Goal: Task Accomplishment & Management: Use online tool/utility

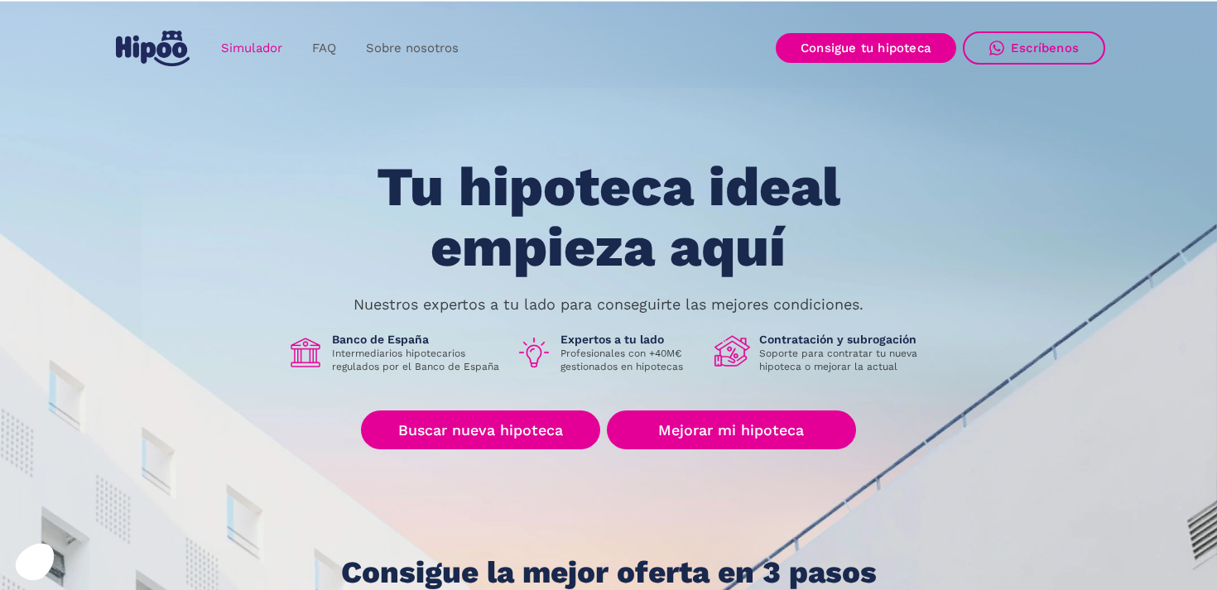
click at [268, 42] on link "Simulador" at bounding box center [251, 48] width 91 height 32
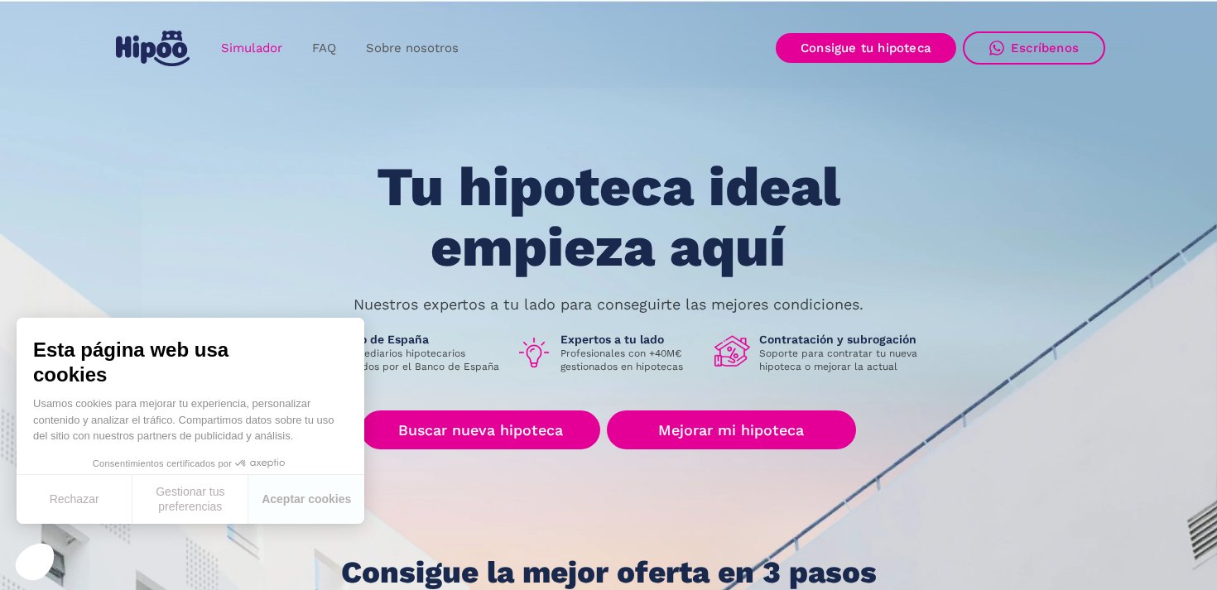
click at [266, 60] on link "Simulador" at bounding box center [251, 48] width 91 height 32
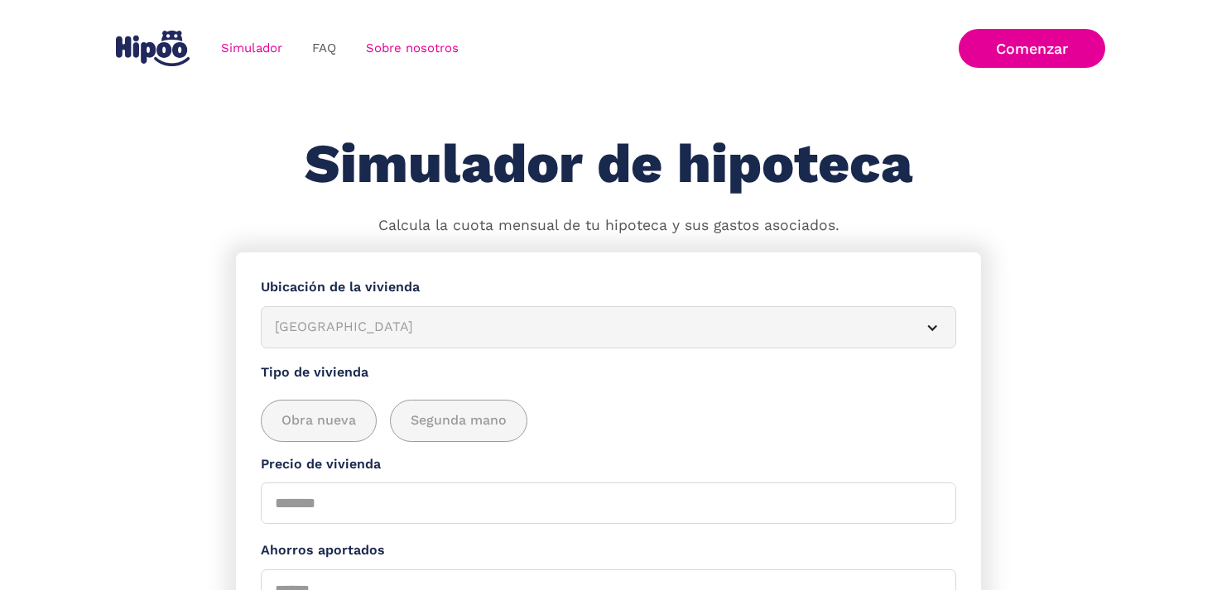
click at [379, 50] on link "Sobre nosotros" at bounding box center [412, 48] width 123 height 32
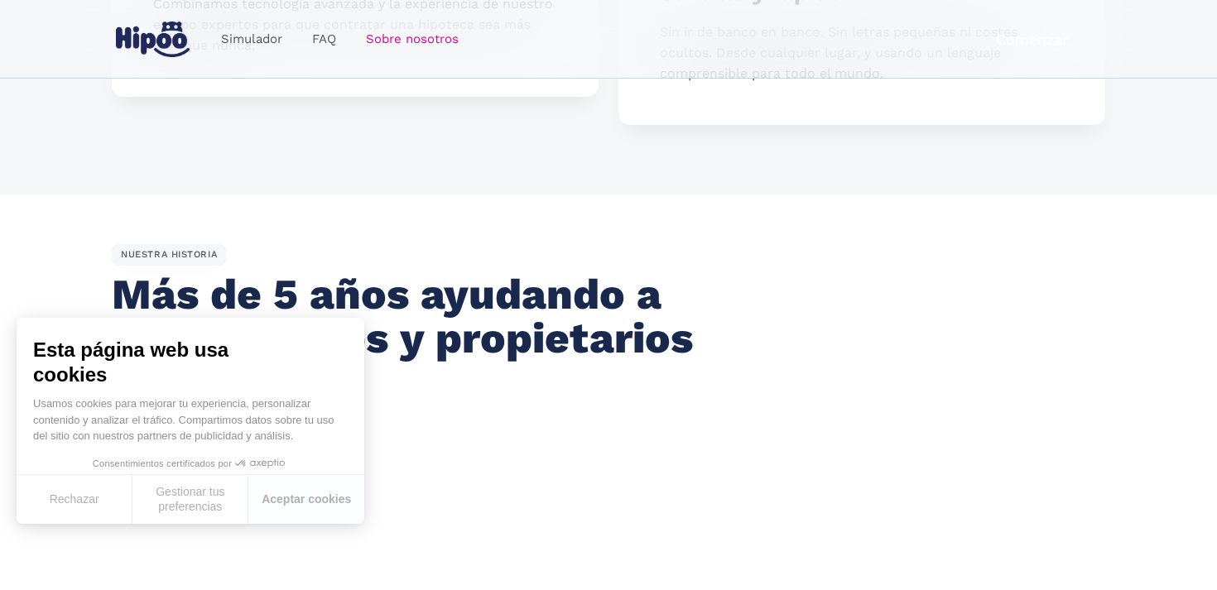
scroll to position [796, 0]
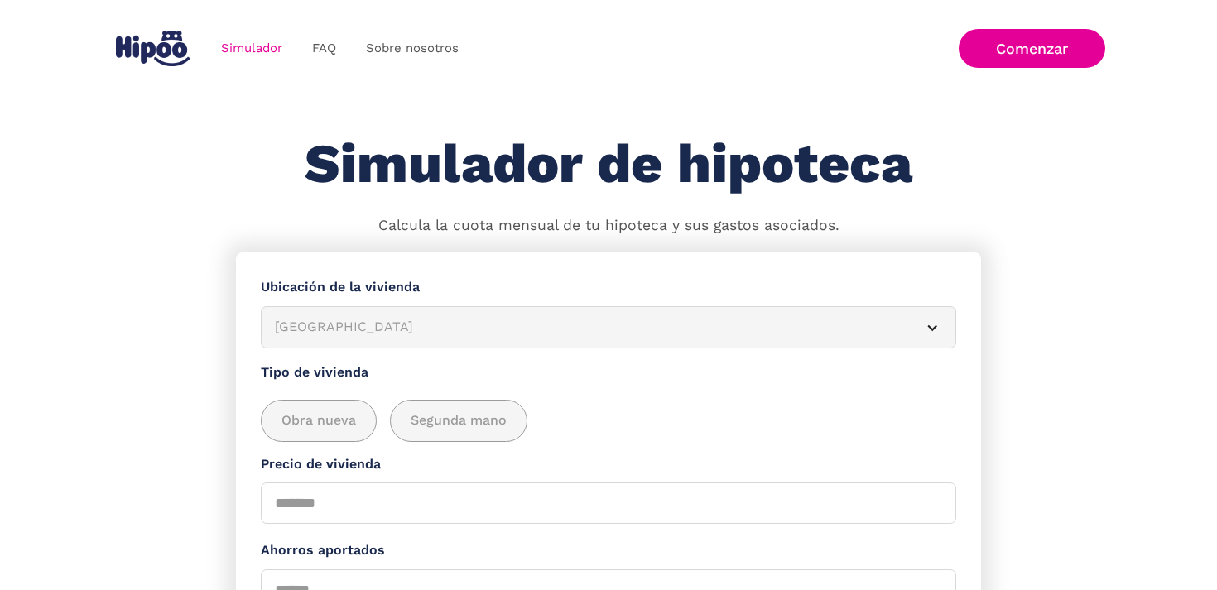
click at [311, 319] on div "Albacete" at bounding box center [589, 327] width 628 height 21
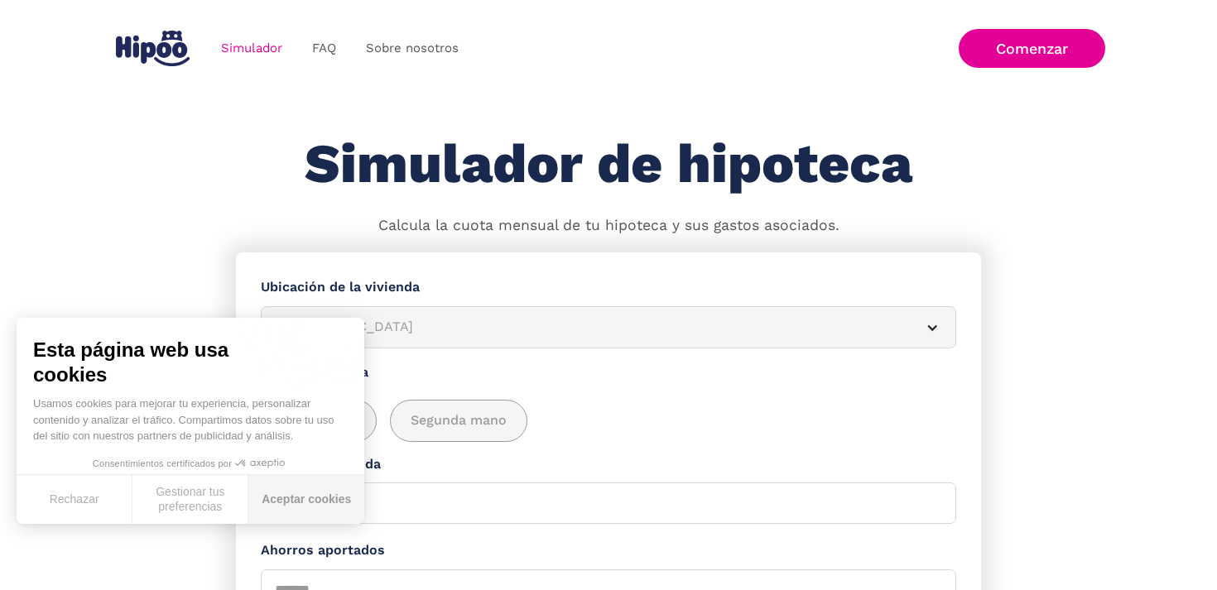
click at [313, 481] on button "Aceptar cookies" at bounding box center [306, 499] width 116 height 49
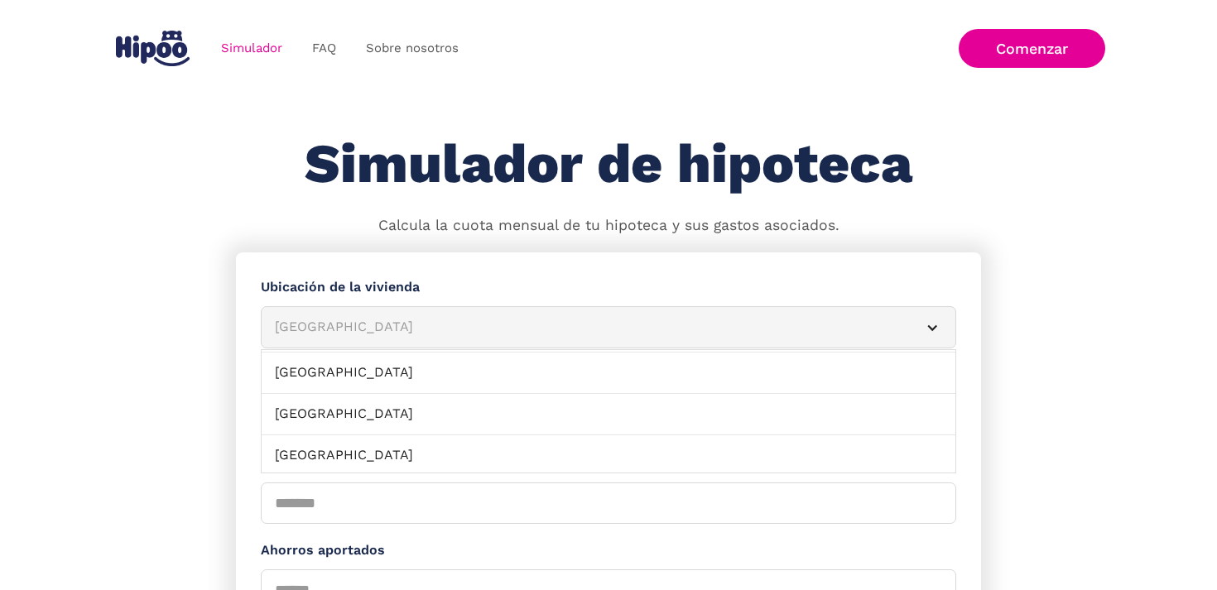
scroll to position [202, 0]
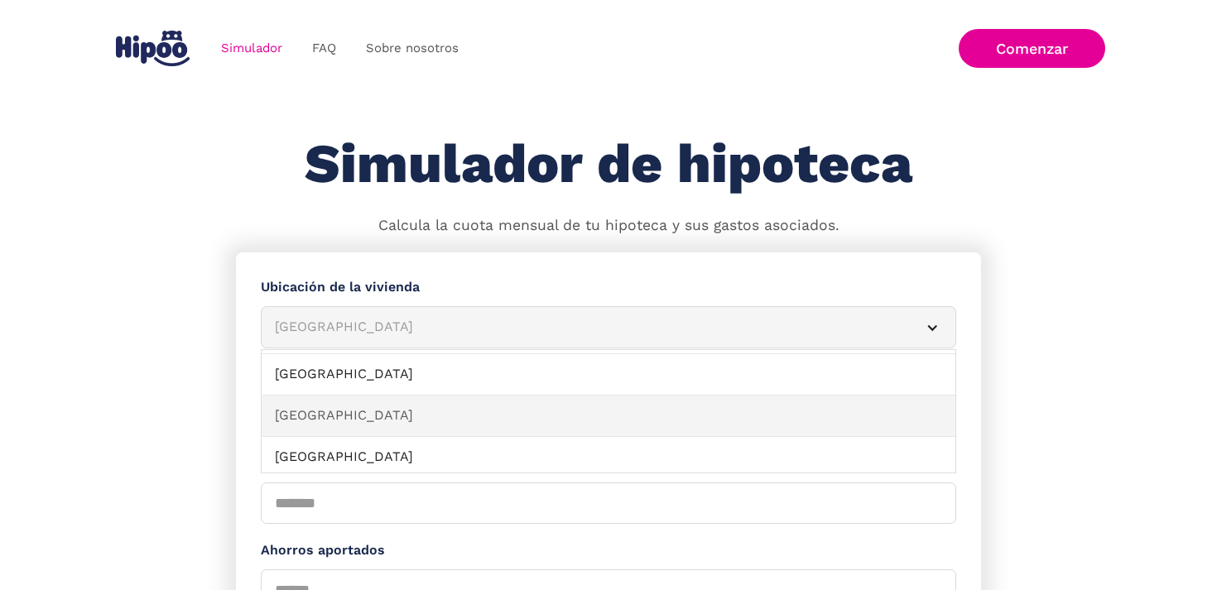
click at [356, 413] on link "Barcelona" at bounding box center [609, 416] width 694 height 41
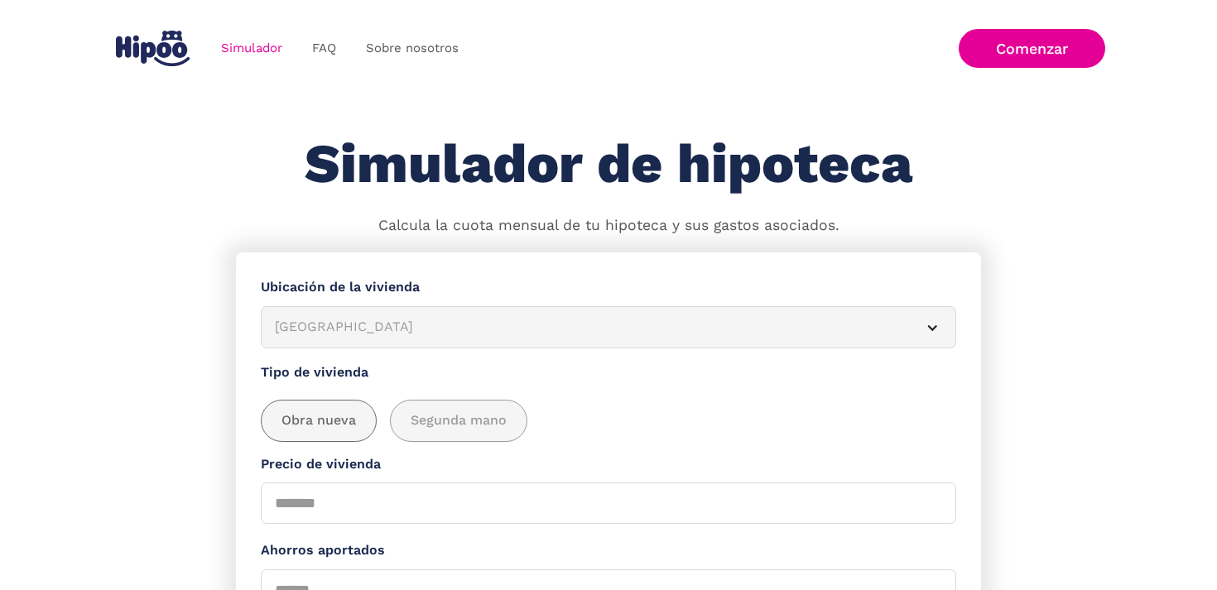
click at [341, 426] on span "Obra nueva" at bounding box center [318, 421] width 75 height 21
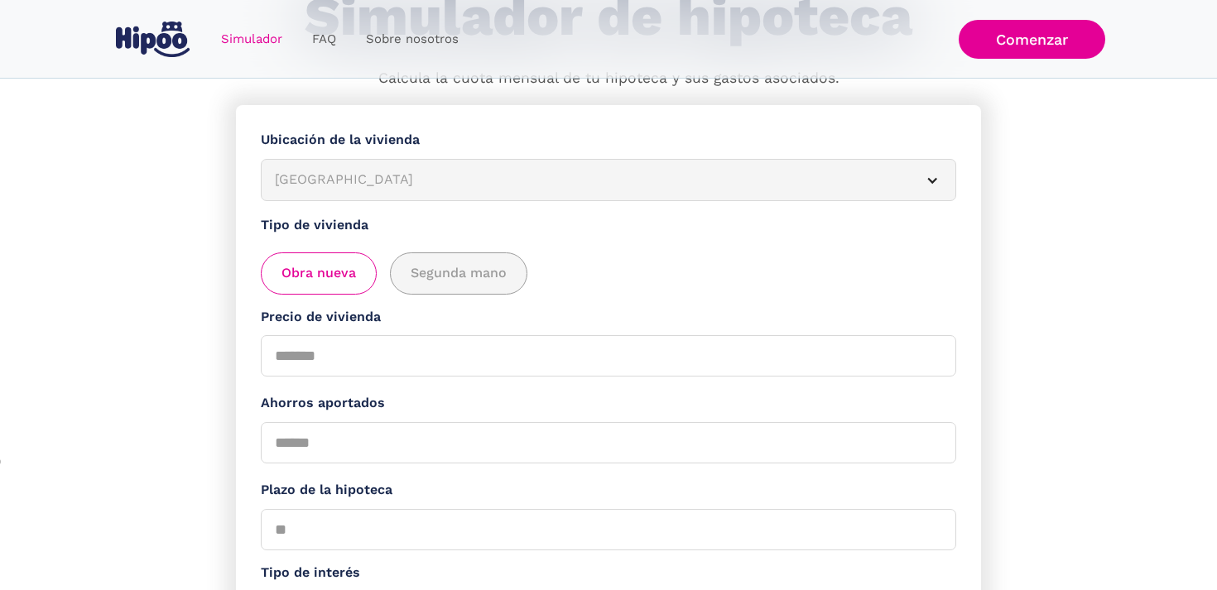
scroll to position [145, 0]
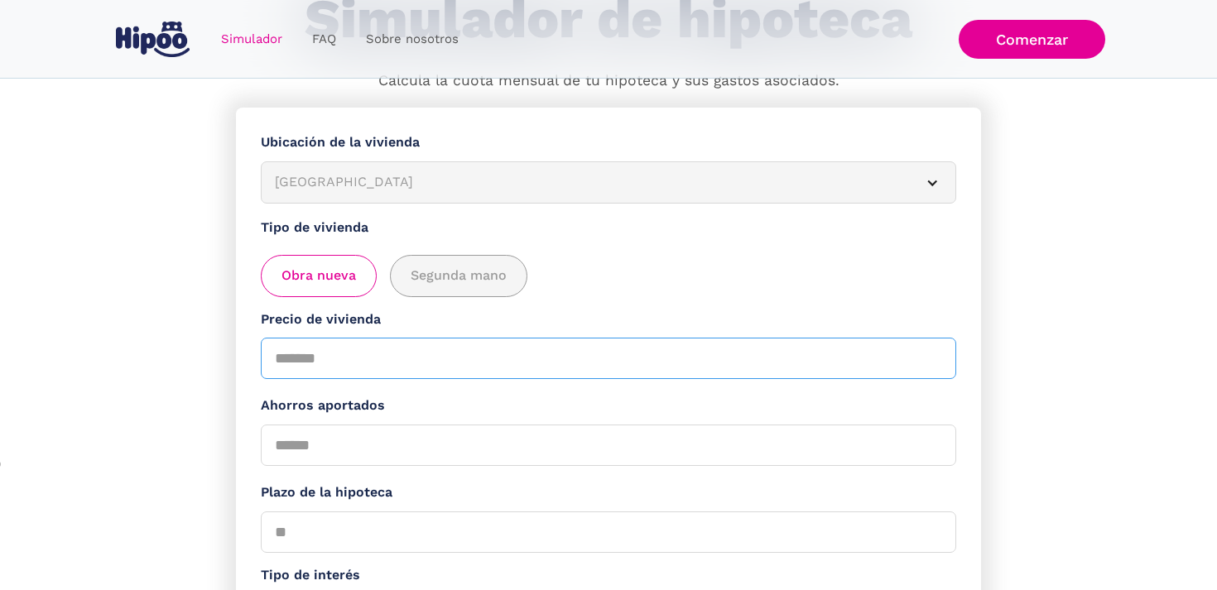
click at [394, 365] on input "Precio de vivienda" at bounding box center [608, 358] width 695 height 41
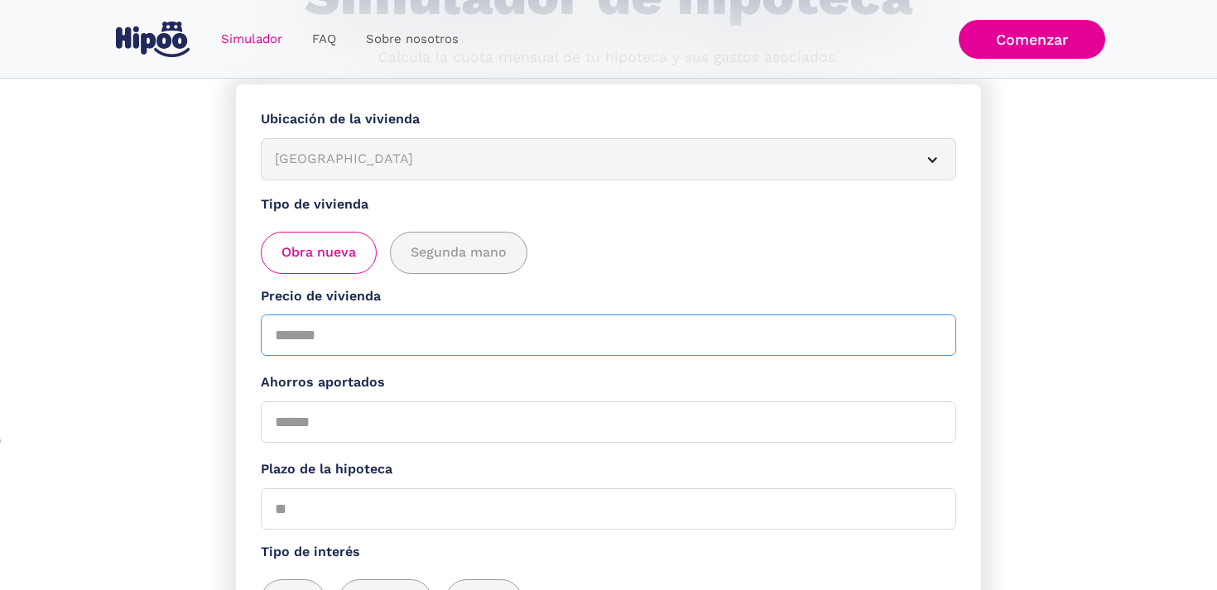
scroll to position [170, 0]
type input "******"
click at [382, 421] on input "Ahorros aportados" at bounding box center [608, 420] width 695 height 41
type input "*"
click at [320, 519] on input "Plazo de la hipoteca" at bounding box center [608, 507] width 695 height 41
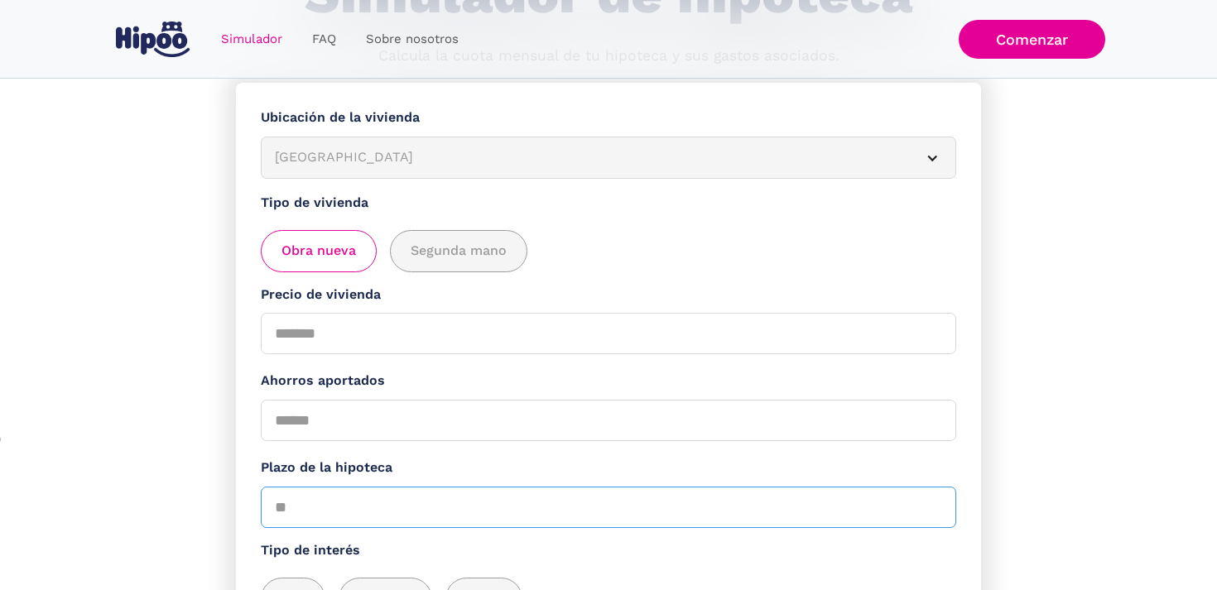
type input "*"
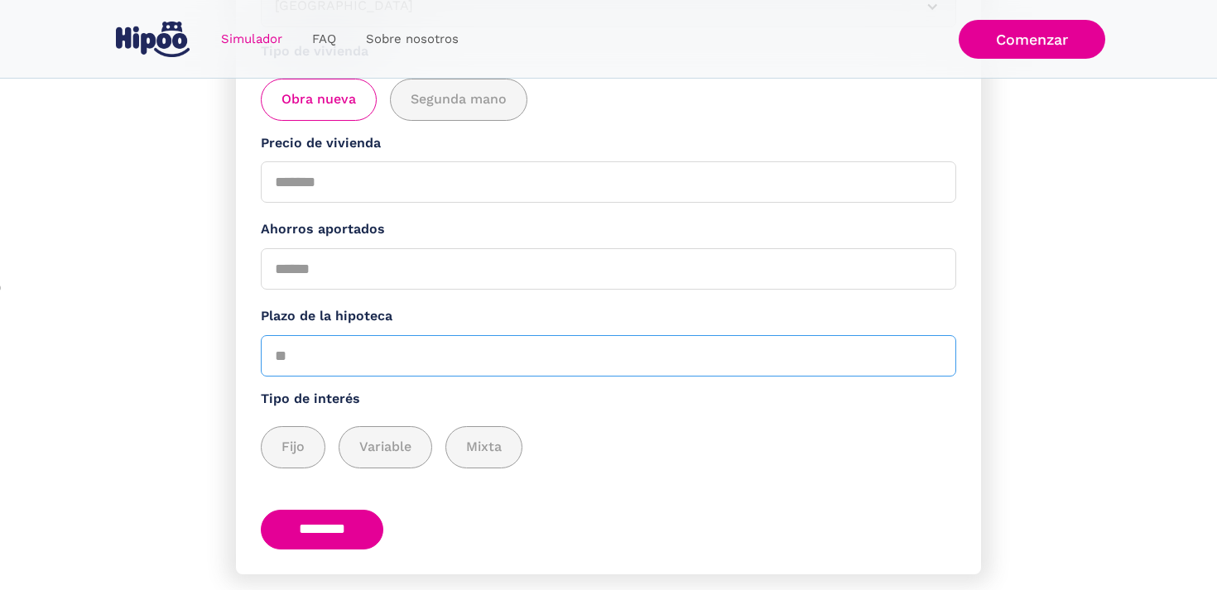
scroll to position [328, 0]
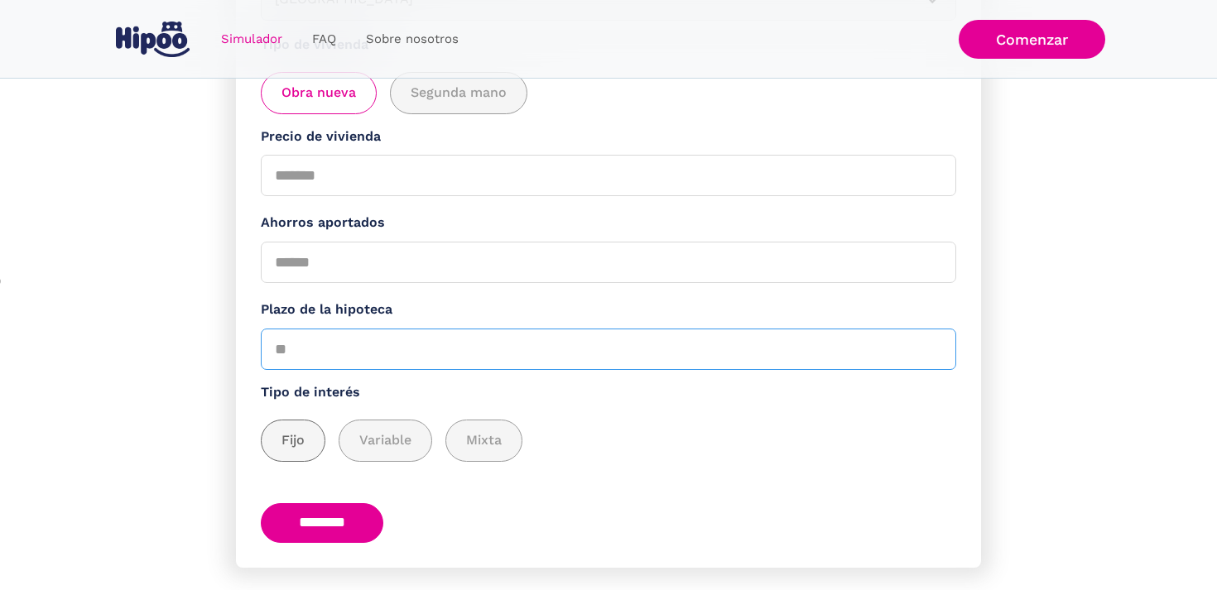
type input "**"
click at [286, 449] on span "Fijo" at bounding box center [292, 440] width 23 height 21
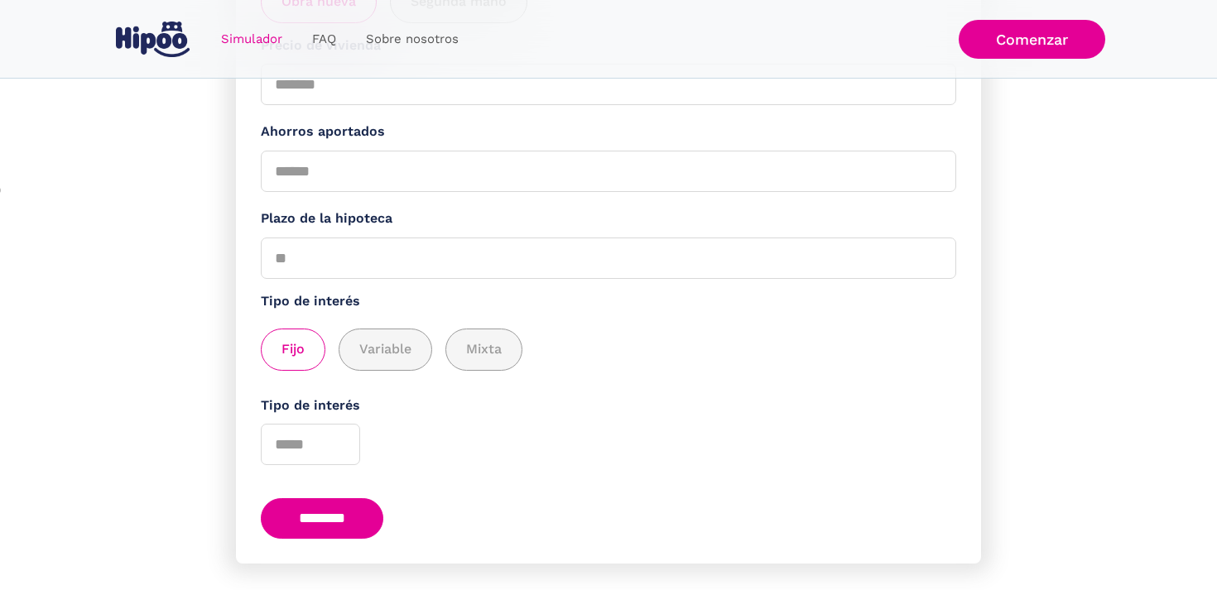
scroll to position [459, 0]
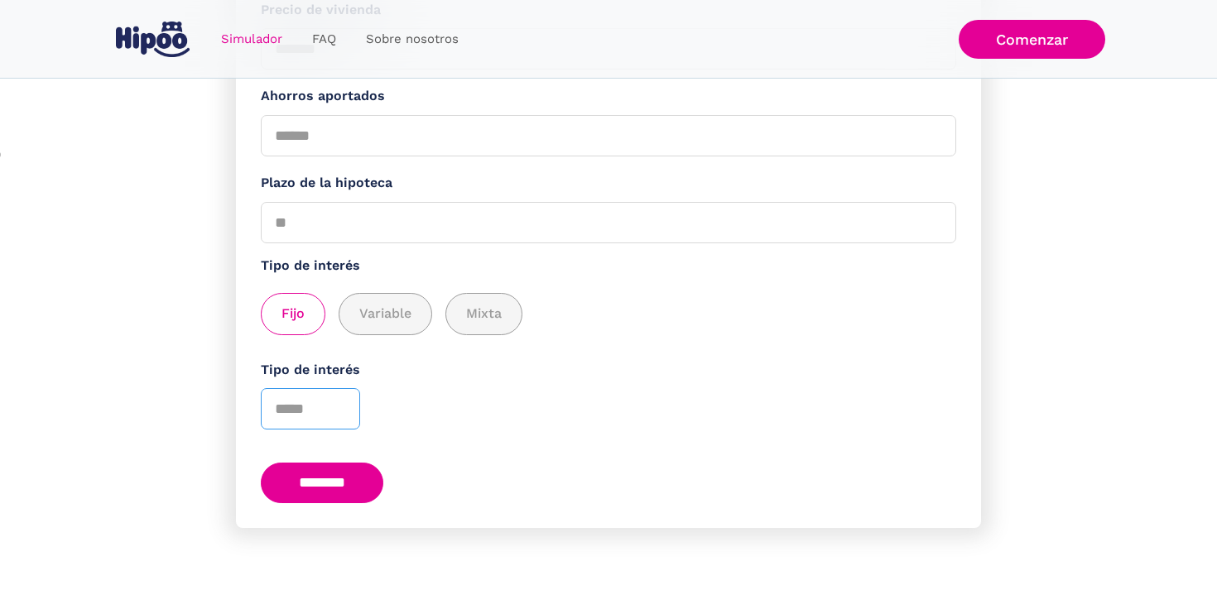
click at [294, 413] on input "Tipo de interés" at bounding box center [310, 408] width 99 height 41
type input "****"
click at [299, 474] on input "********" at bounding box center [322, 483] width 123 height 41
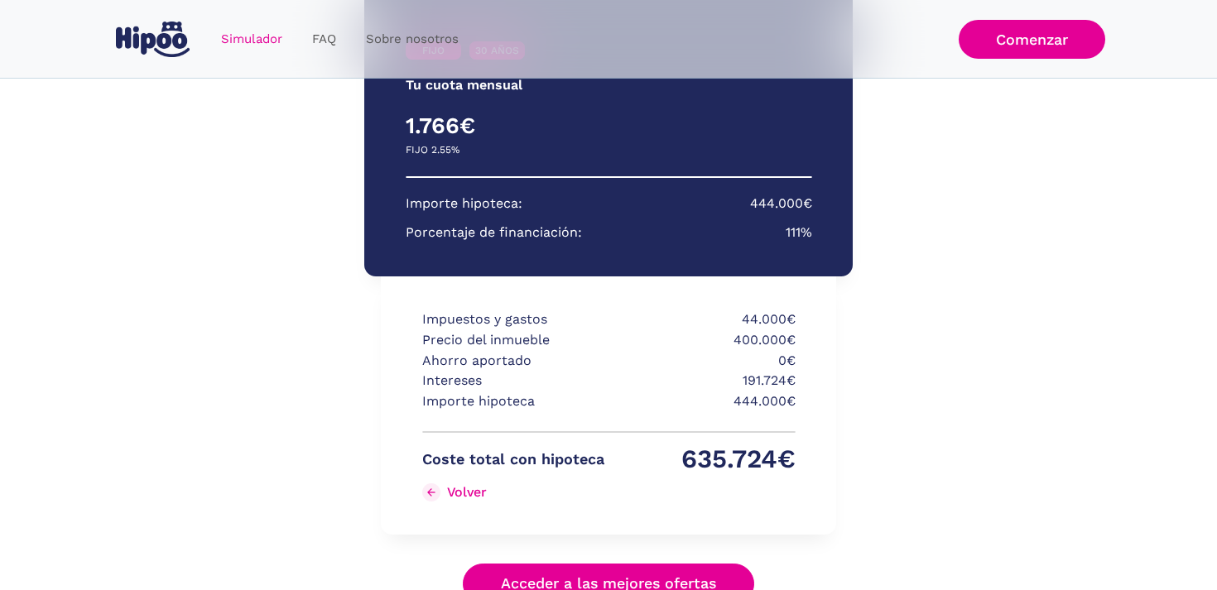
scroll to position [305, 0]
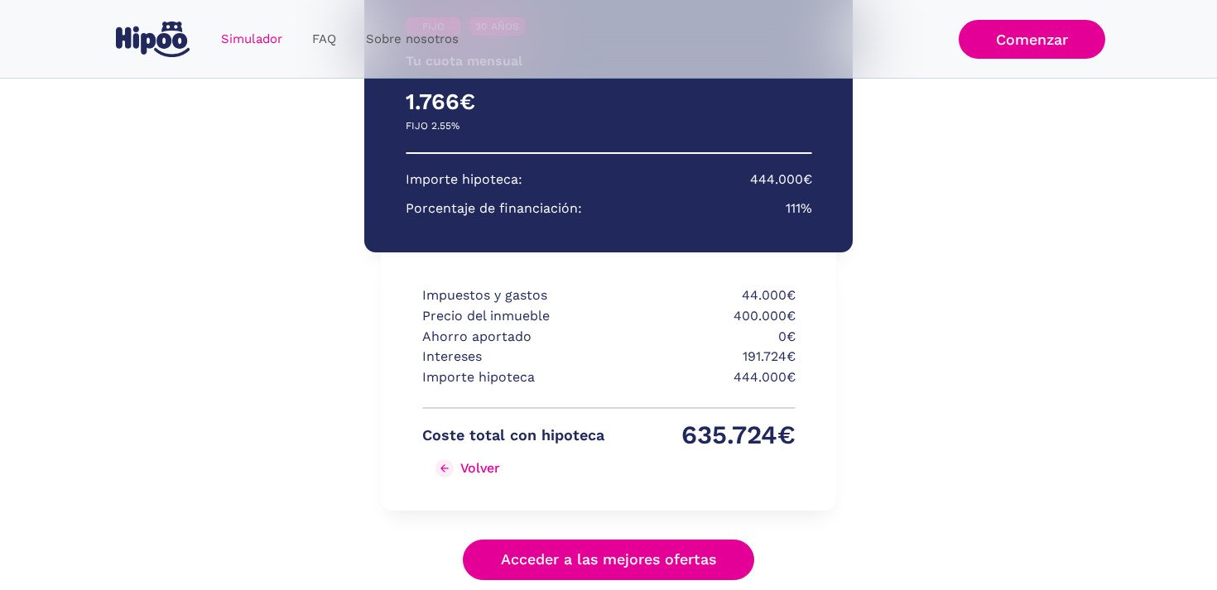
click at [457, 459] on link "Volver" at bounding box center [513, 468] width 182 height 26
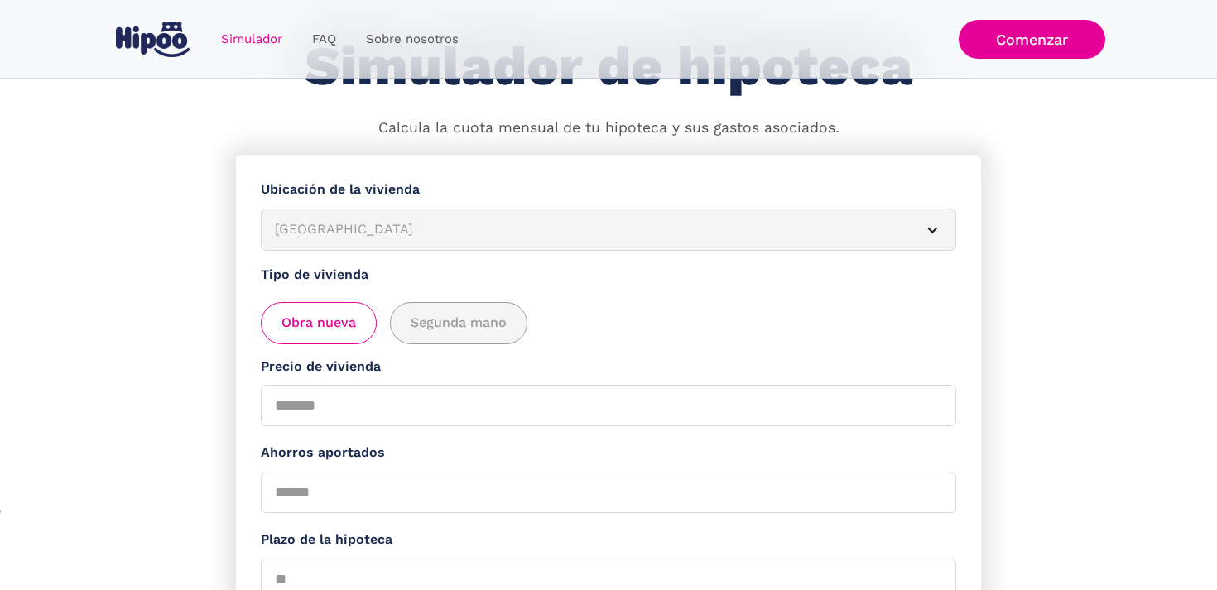
scroll to position [127, 0]
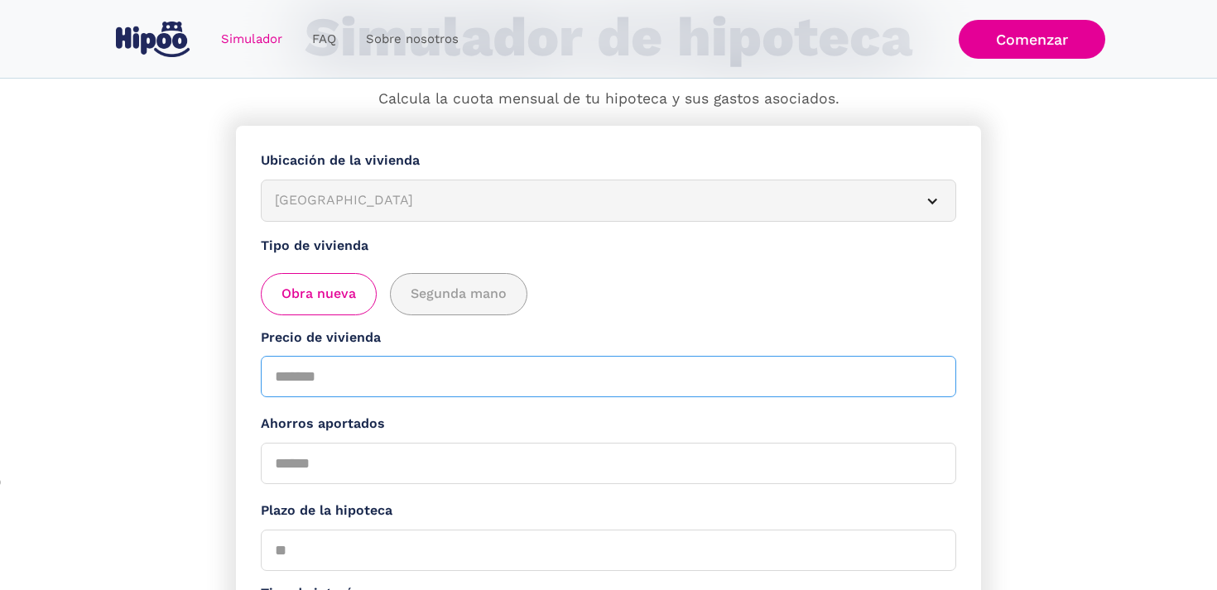
click at [351, 392] on input "******" at bounding box center [608, 376] width 695 height 41
click at [353, 392] on input "******" at bounding box center [608, 376] width 695 height 41
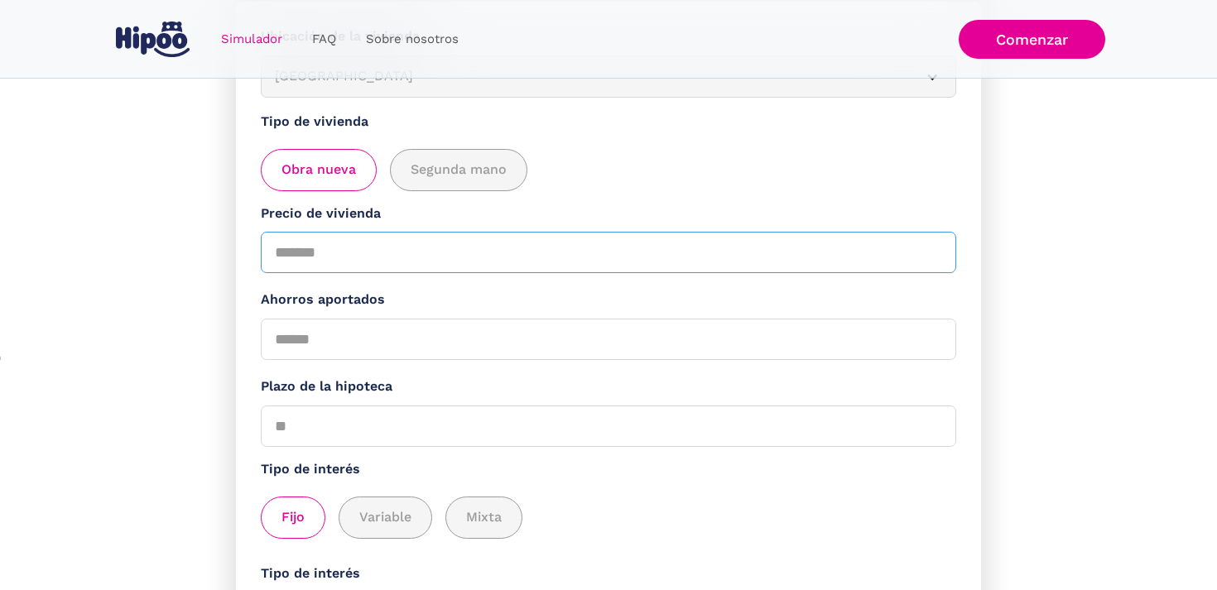
scroll to position [278, 0]
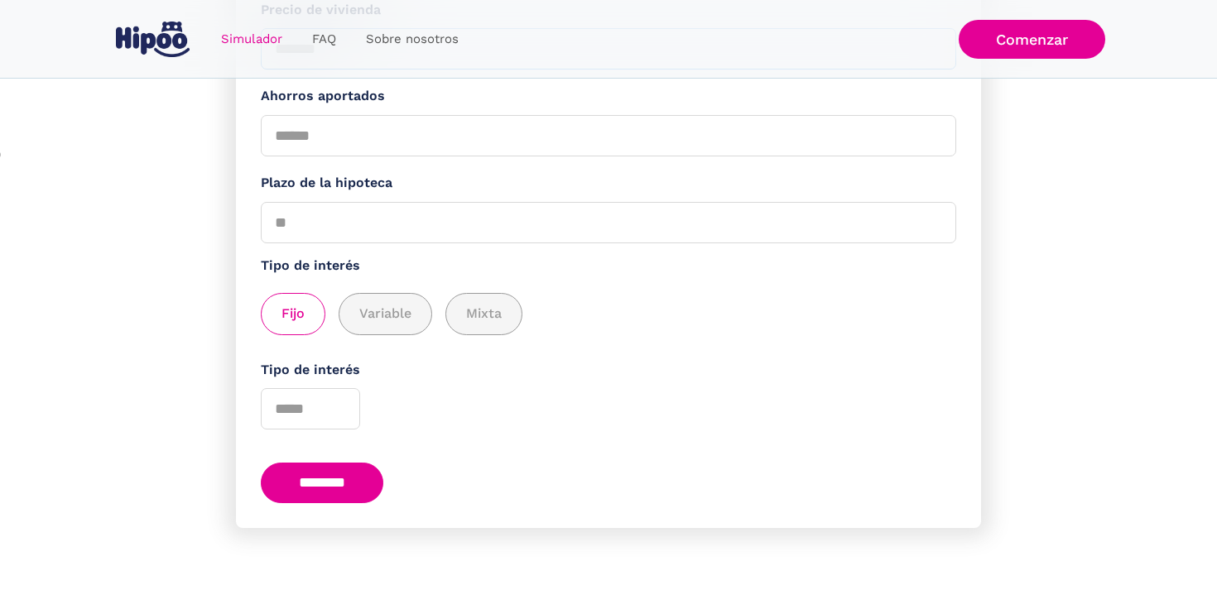
type input "******"
click at [291, 490] on input "********" at bounding box center [322, 483] width 123 height 41
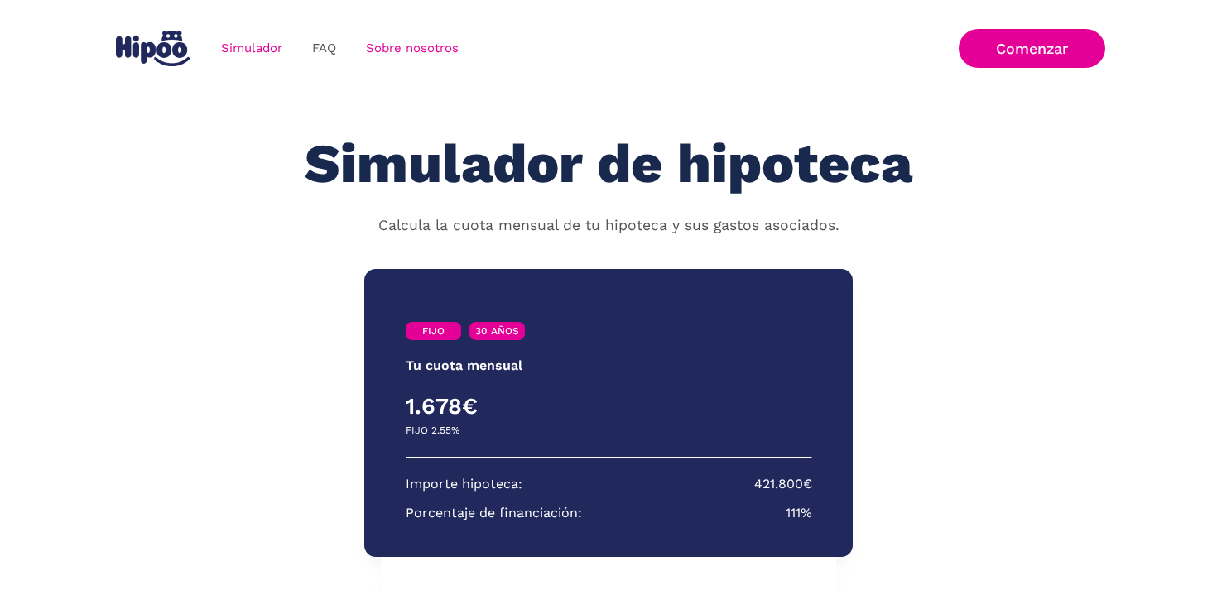
click at [368, 46] on link "Sobre nosotros" at bounding box center [412, 48] width 123 height 32
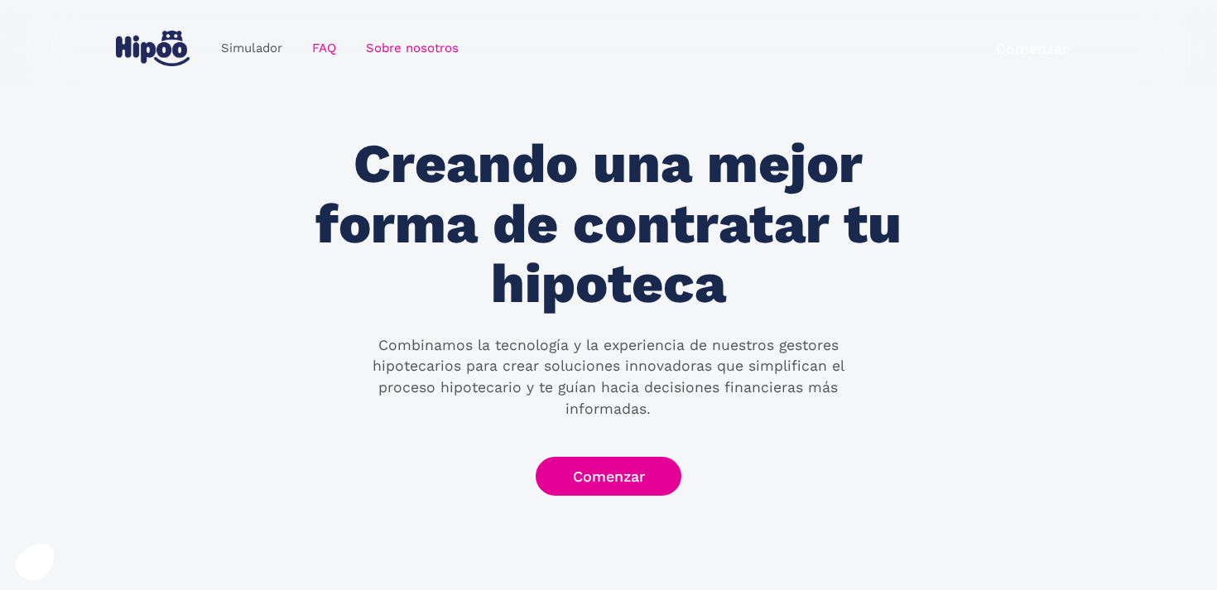
click at [330, 46] on link "FAQ" at bounding box center [324, 48] width 54 height 32
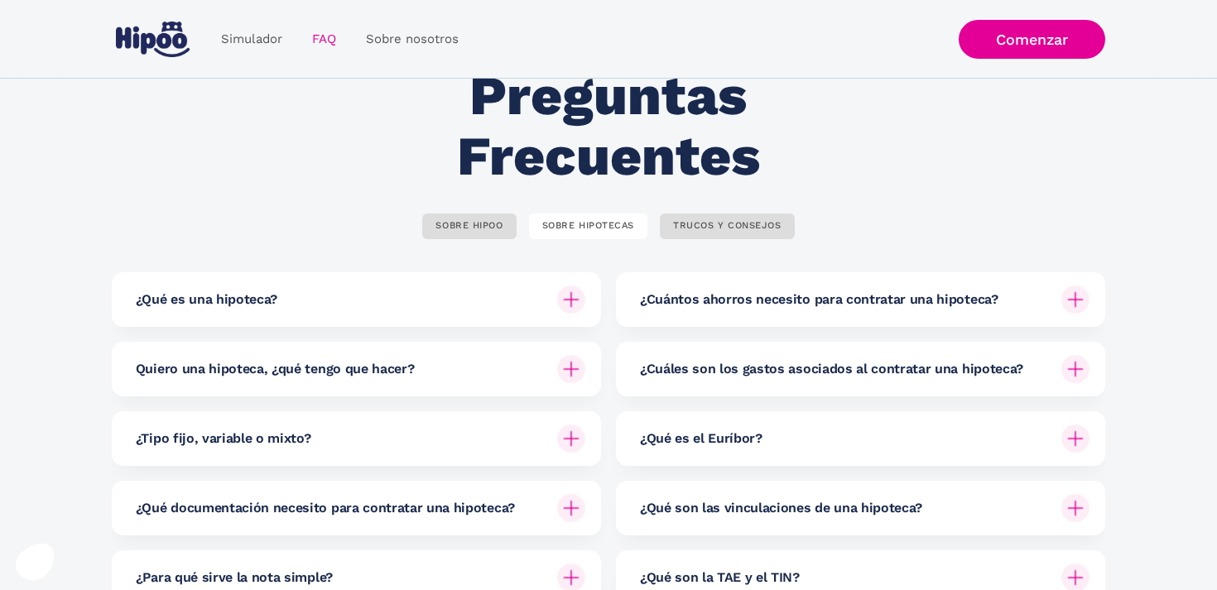
scroll to position [74, 0]
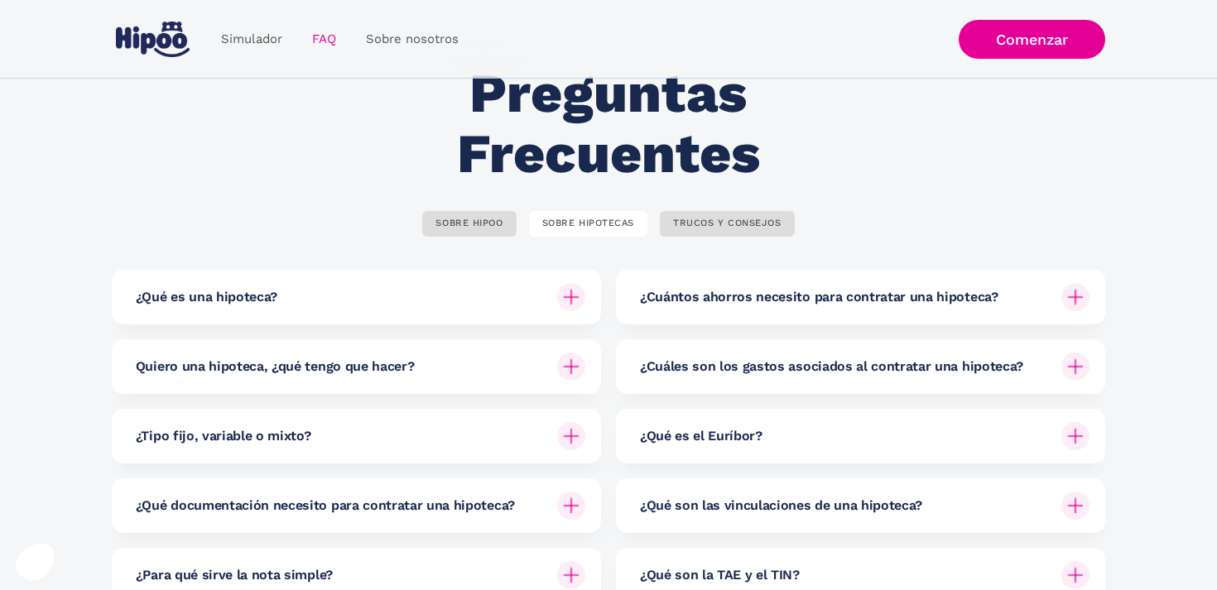
click at [171, 46] on img "home" at bounding box center [153, 40] width 74 height 36
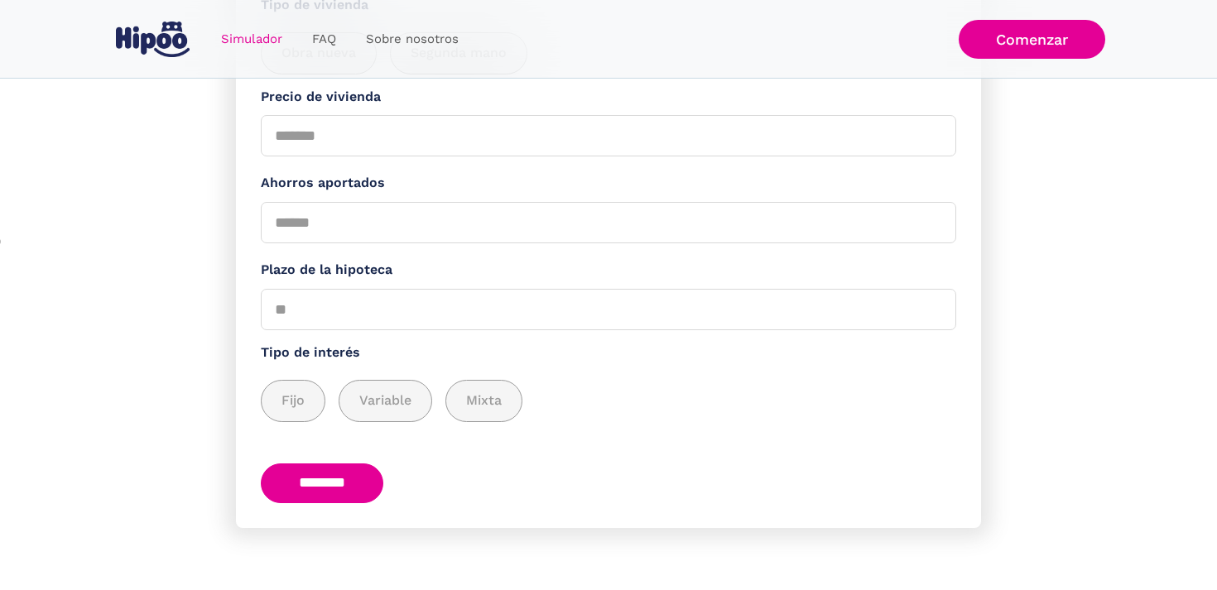
scroll to position [305, 0]
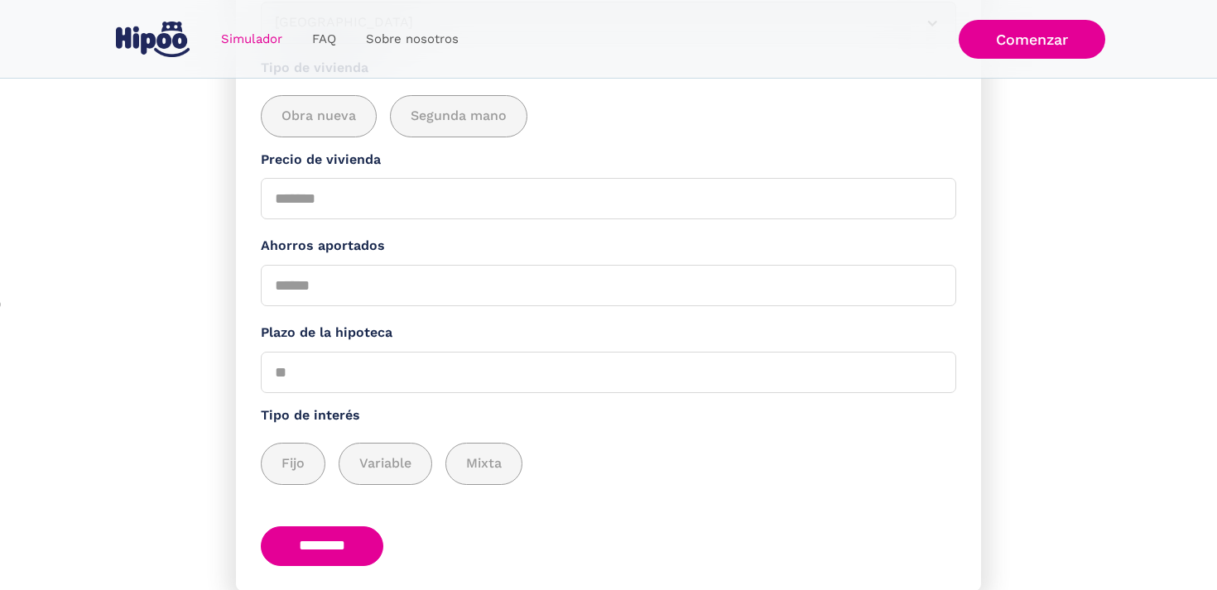
scroll to position [372, 0]
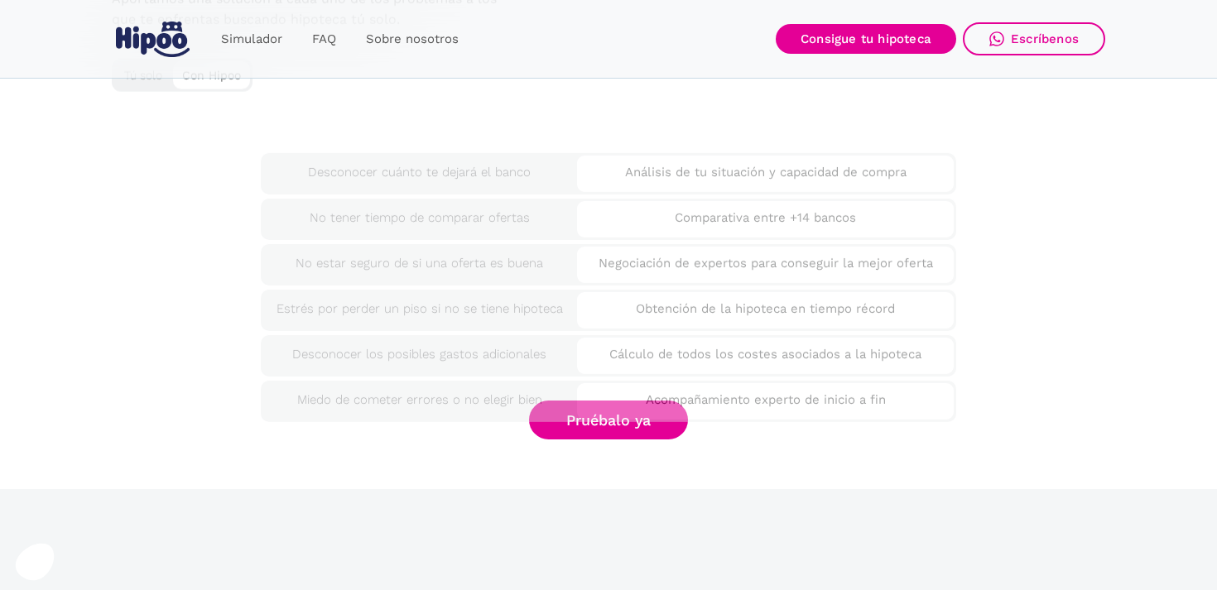
scroll to position [4297, 0]
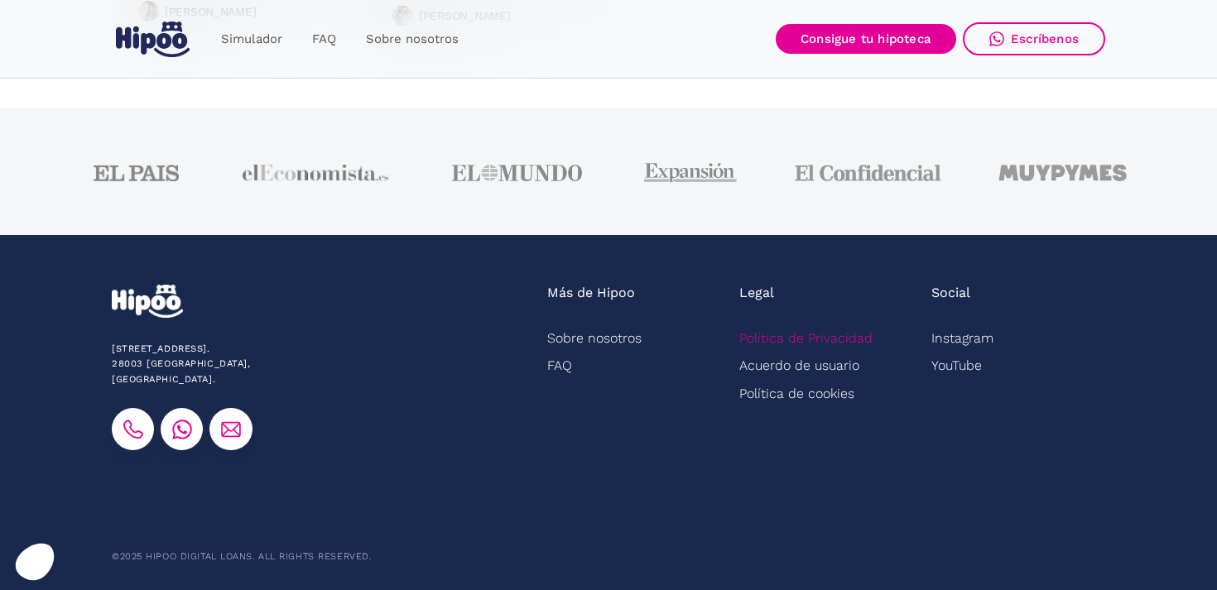
click at [785, 335] on link "Política de Privacidad" at bounding box center [805, 338] width 133 height 27
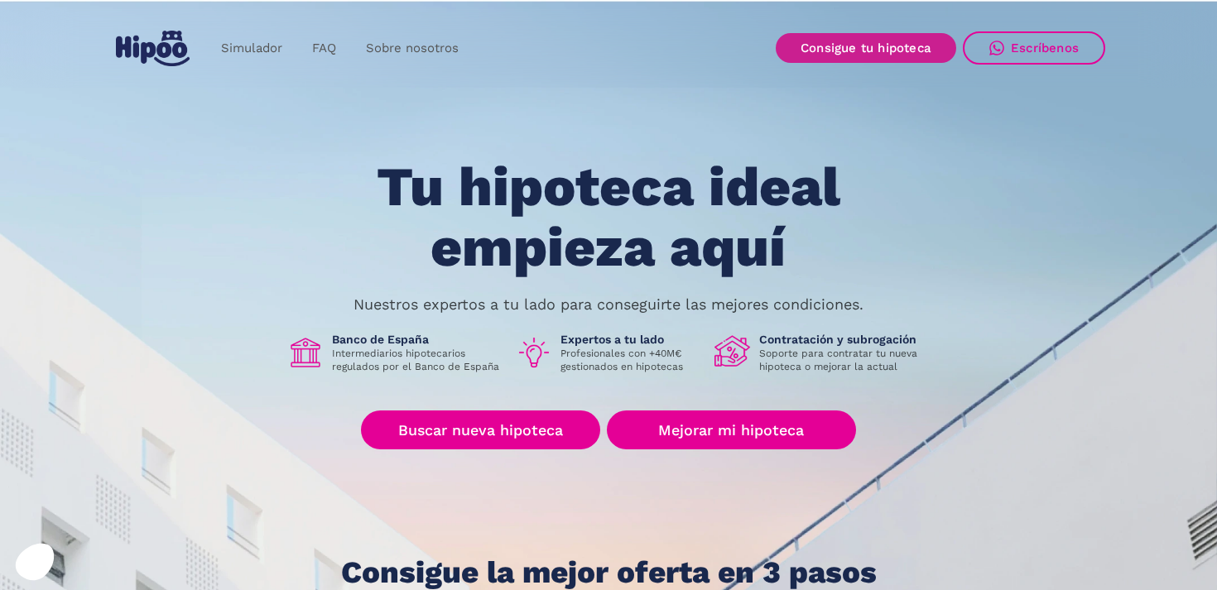
click at [827, 45] on link "Consigue tu hipoteca" at bounding box center [866, 48] width 180 height 30
click at [844, 51] on link "Consigue tu hipoteca" at bounding box center [866, 48] width 180 height 30
click at [324, 53] on link "FAQ" at bounding box center [324, 48] width 54 height 32
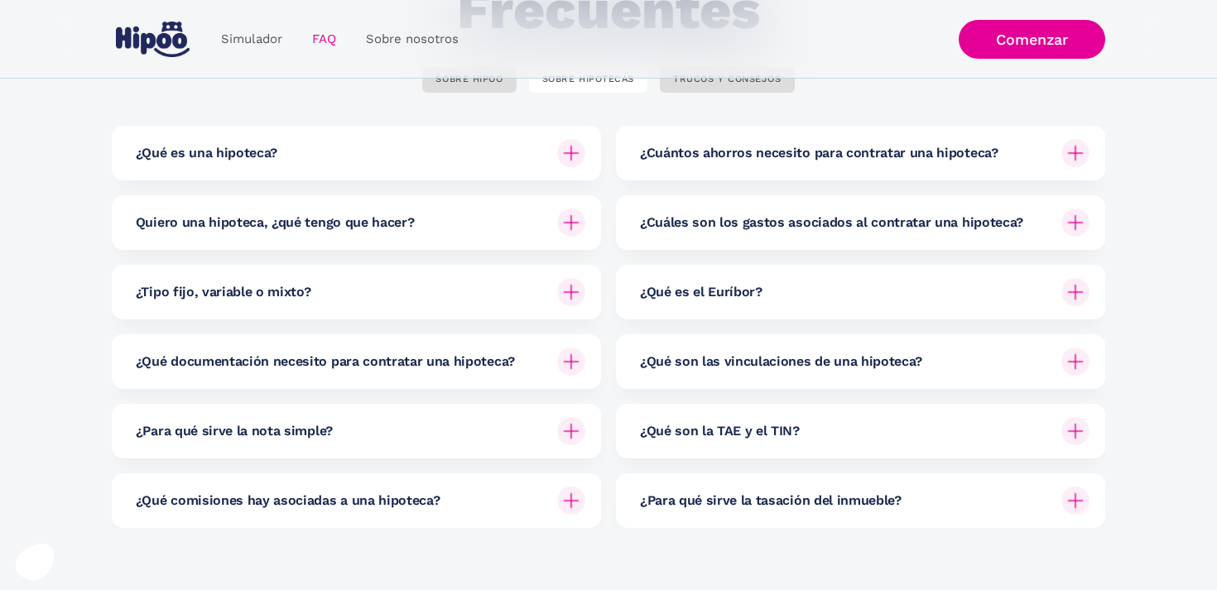
scroll to position [240, 0]
